Goal: Task Accomplishment & Management: Complete application form

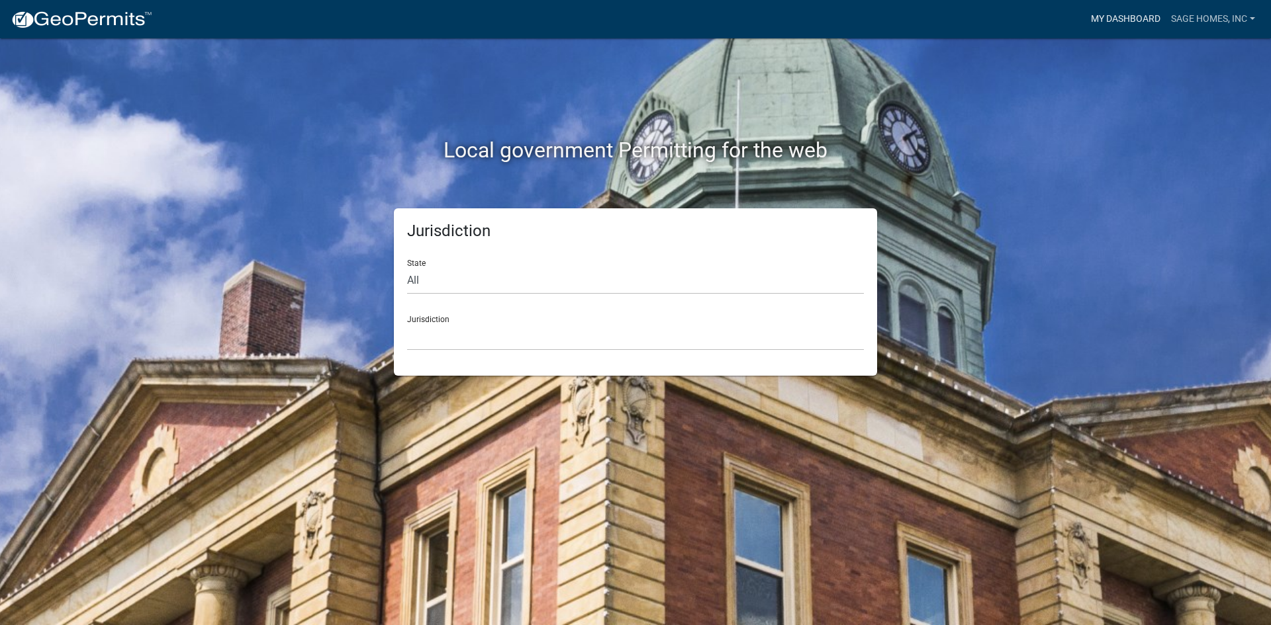
click at [1159, 17] on link "My Dashboard" at bounding box center [1125, 19] width 80 height 25
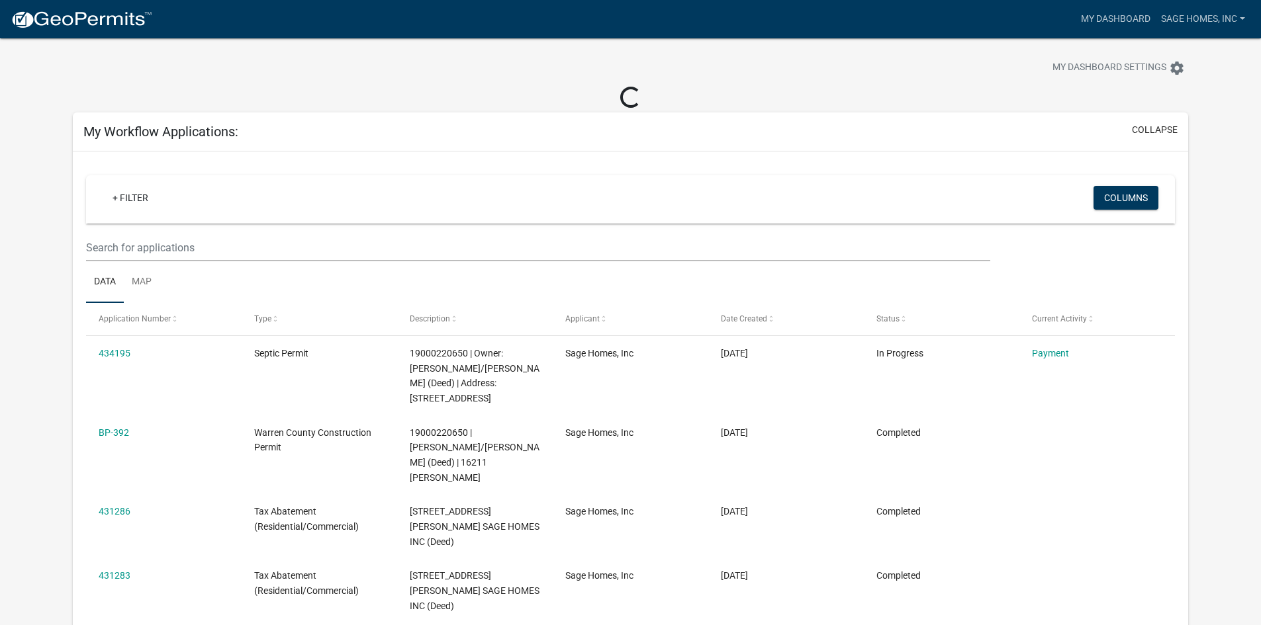
scroll to position [66, 0]
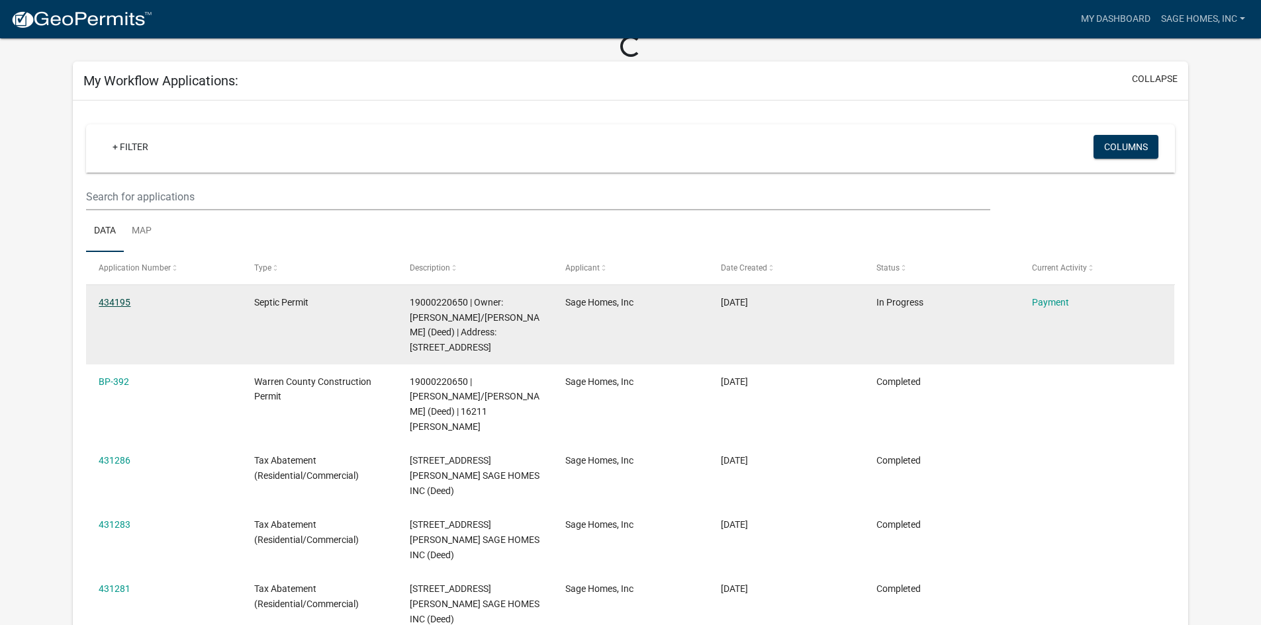
click at [128, 302] on link "434195" at bounding box center [115, 302] width 32 height 11
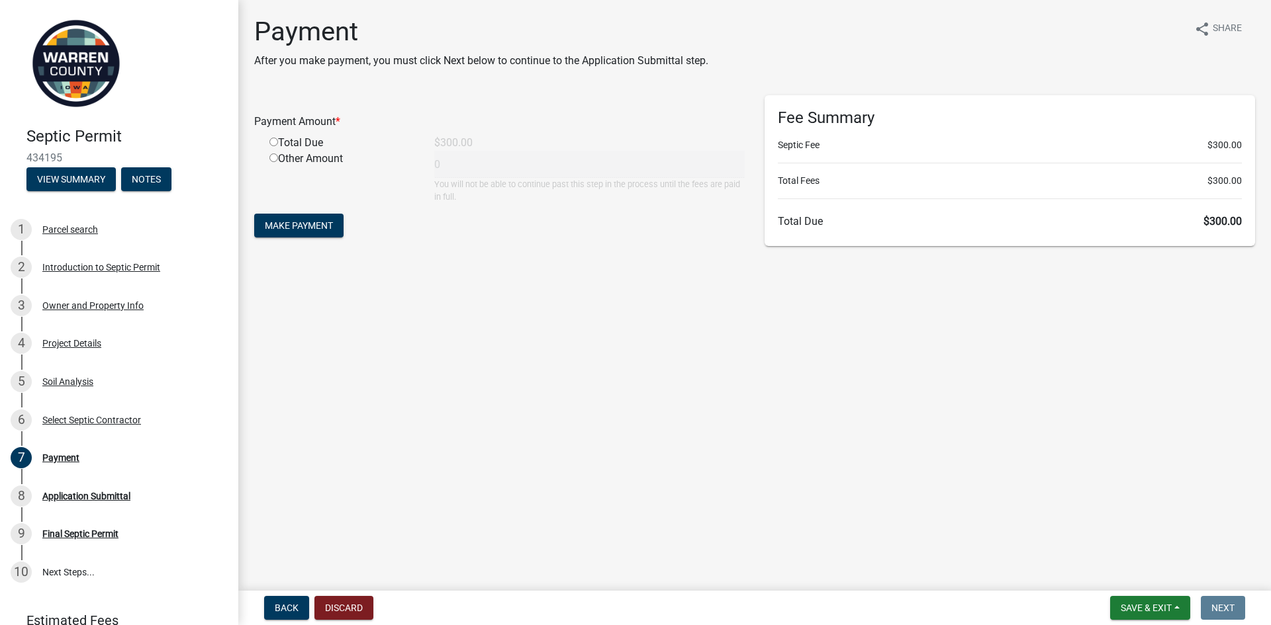
click at [277, 141] on input "radio" at bounding box center [273, 142] width 9 height 9
radio input "true"
type input "300"
click at [340, 220] on button "Make Payment" at bounding box center [298, 226] width 89 height 24
